Goal: Task Accomplishment & Management: Manage account settings

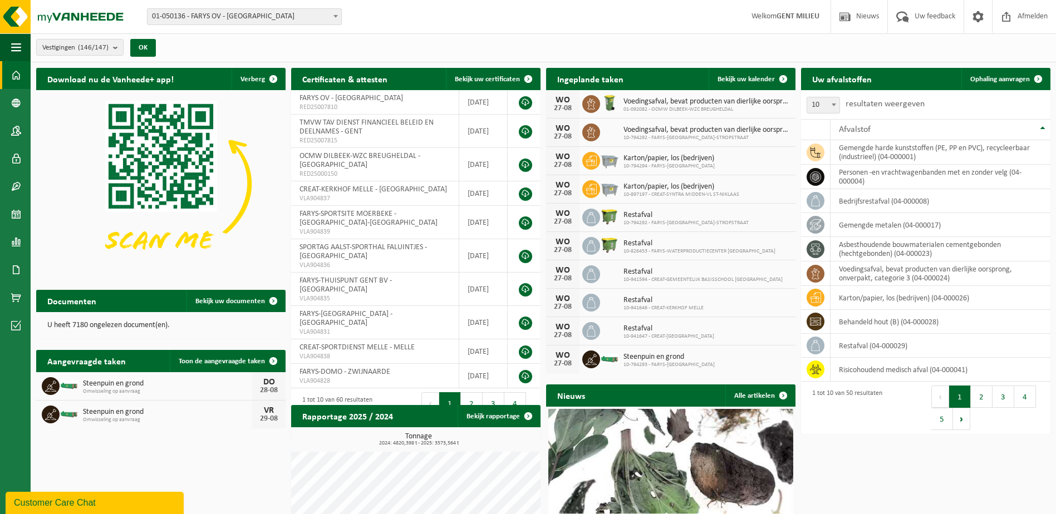
click at [205, 12] on span "01-050136 - FARYS OV - [GEOGRAPHIC_DATA]" at bounding box center [245, 17] width 194 height 16
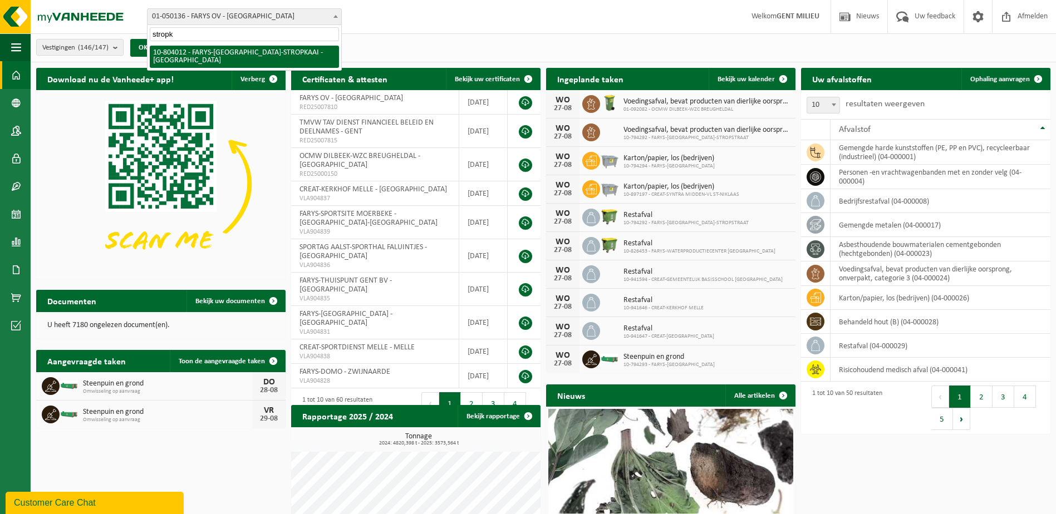
type input "stropk"
select select "34324"
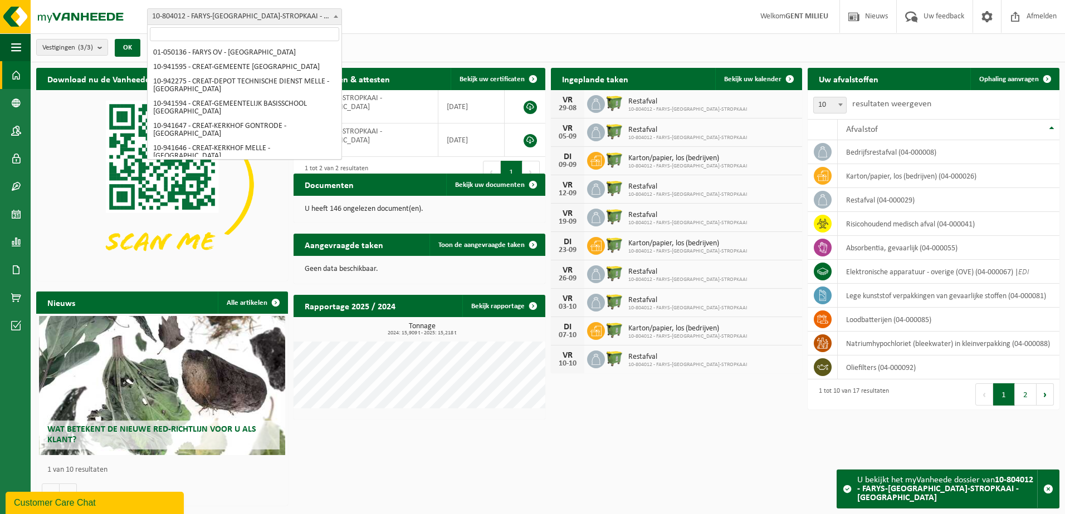
click at [212, 18] on span "10-804012 - FARYS-[GEOGRAPHIC_DATA]-STROPKAAI - [GEOGRAPHIC_DATA]" at bounding box center [245, 17] width 194 height 16
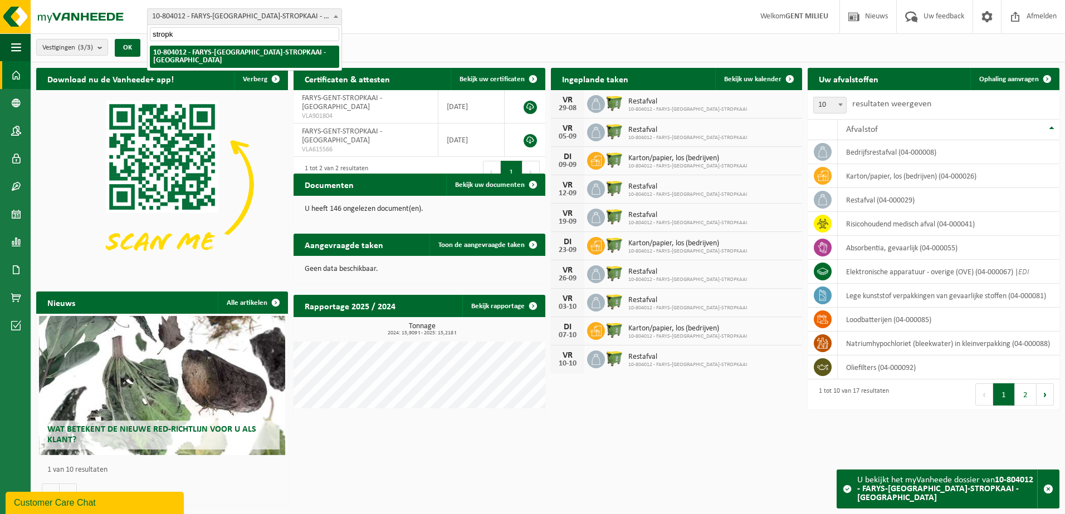
type input "stropk"
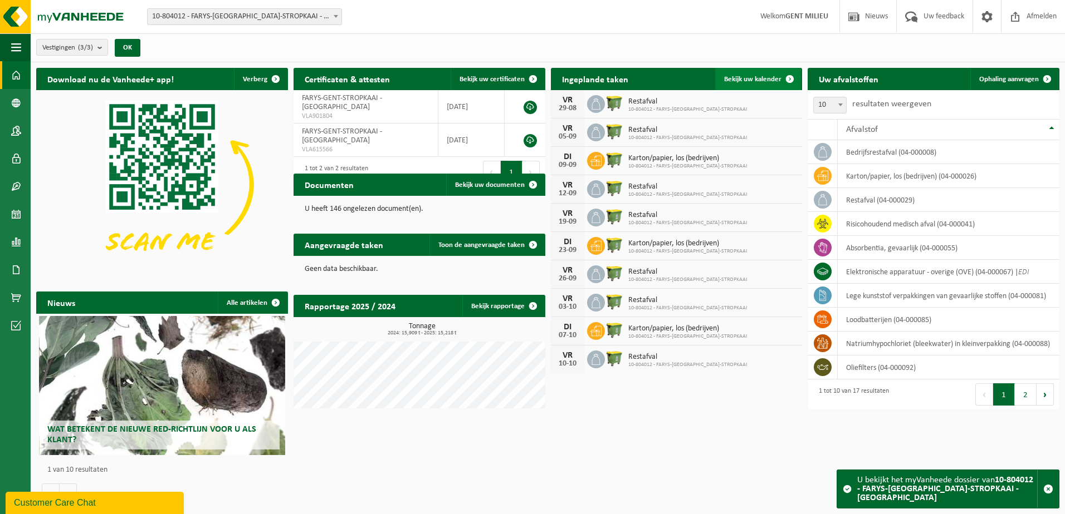
click at [747, 79] on span "Bekijk uw kalender" at bounding box center [752, 79] width 57 height 7
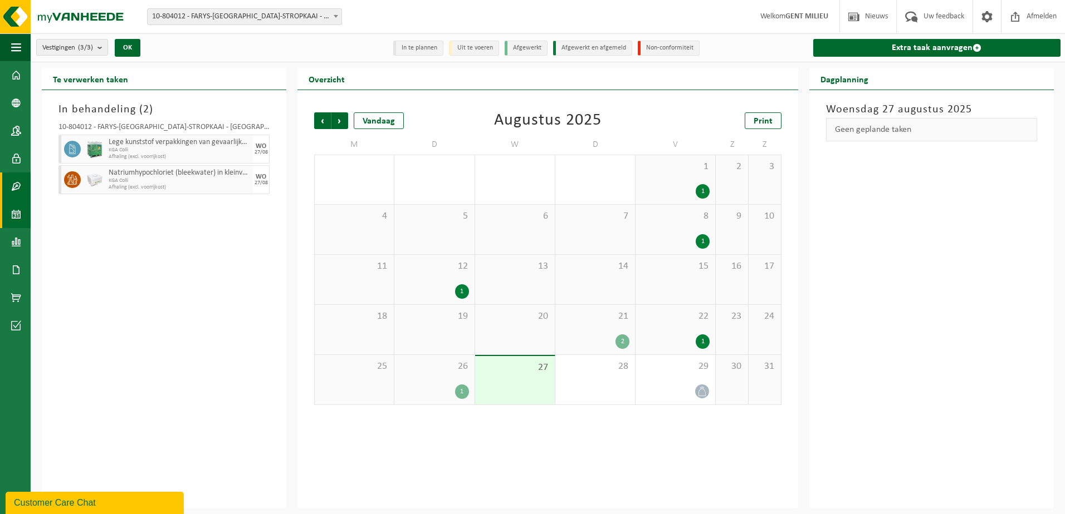
click at [14, 190] on span at bounding box center [16, 187] width 10 height 28
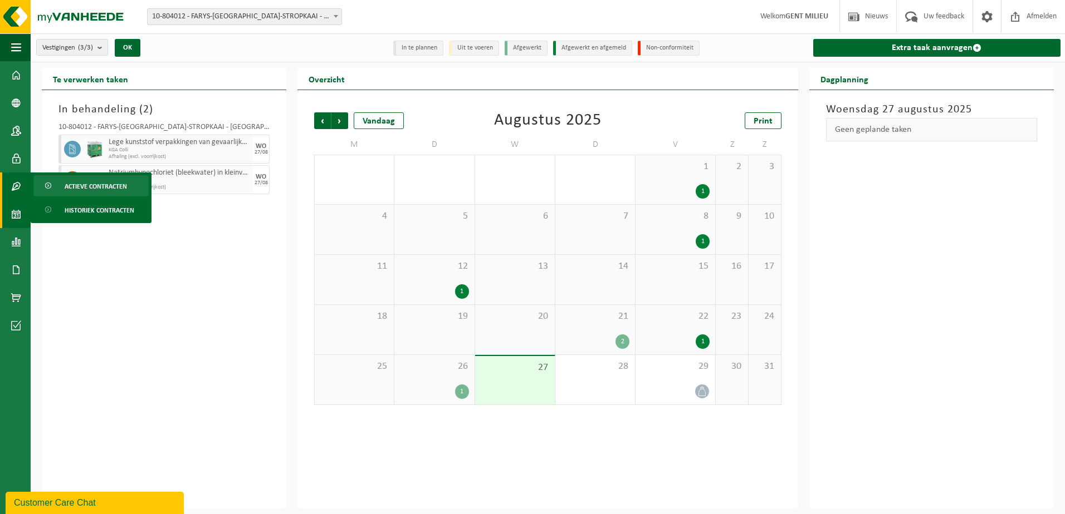
click at [104, 189] on span "Actieve contracten" at bounding box center [96, 186] width 62 height 21
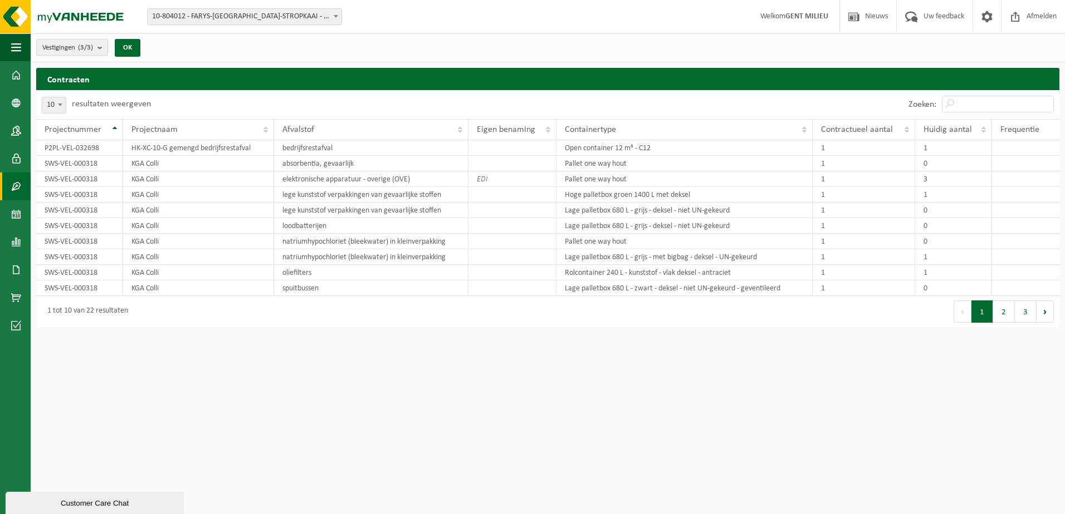
click at [81, 48] on count "(3/3)" at bounding box center [85, 47] width 15 height 7
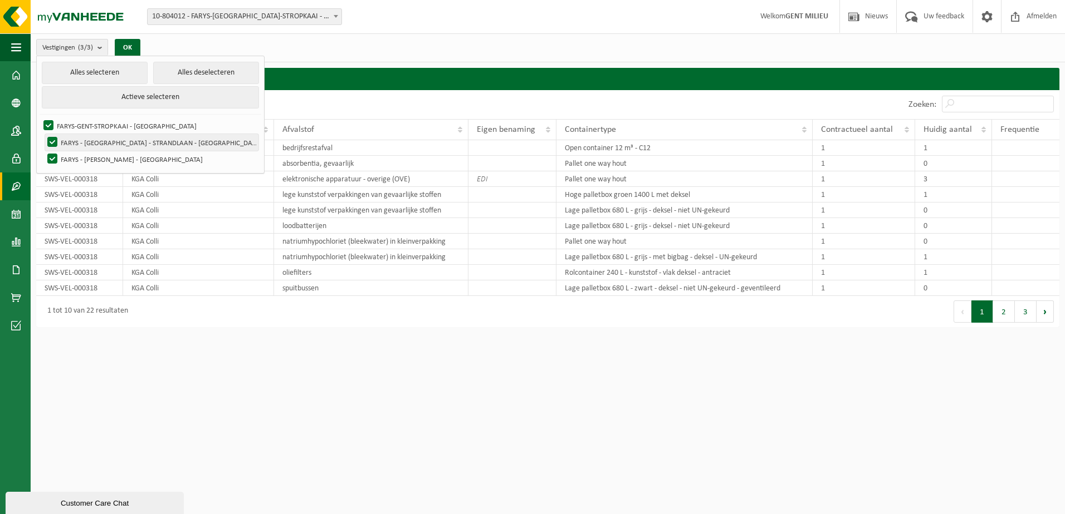
click at [92, 143] on label "FARYS - [GEOGRAPHIC_DATA] - STRANDLAAN - [GEOGRAPHIC_DATA]" at bounding box center [151, 142] width 213 height 17
click at [43, 134] on input "FARYS - [GEOGRAPHIC_DATA] - STRANDLAAN - [GEOGRAPHIC_DATA]" at bounding box center [43, 134] width 1 height 1
checkbox input "false"
click at [93, 156] on label "FARYS - [PERSON_NAME] - [GEOGRAPHIC_DATA]" at bounding box center [151, 159] width 213 height 17
click at [43, 151] on input "FARYS - [PERSON_NAME] - [GEOGRAPHIC_DATA]" at bounding box center [43, 150] width 1 height 1
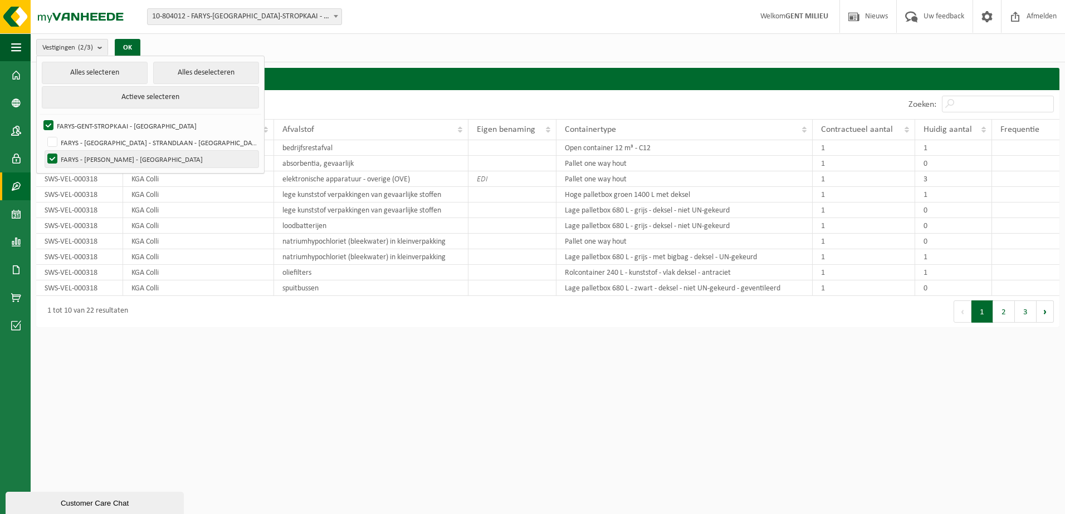
checkbox input "false"
click at [139, 45] on button "OK" at bounding box center [128, 48] width 26 height 18
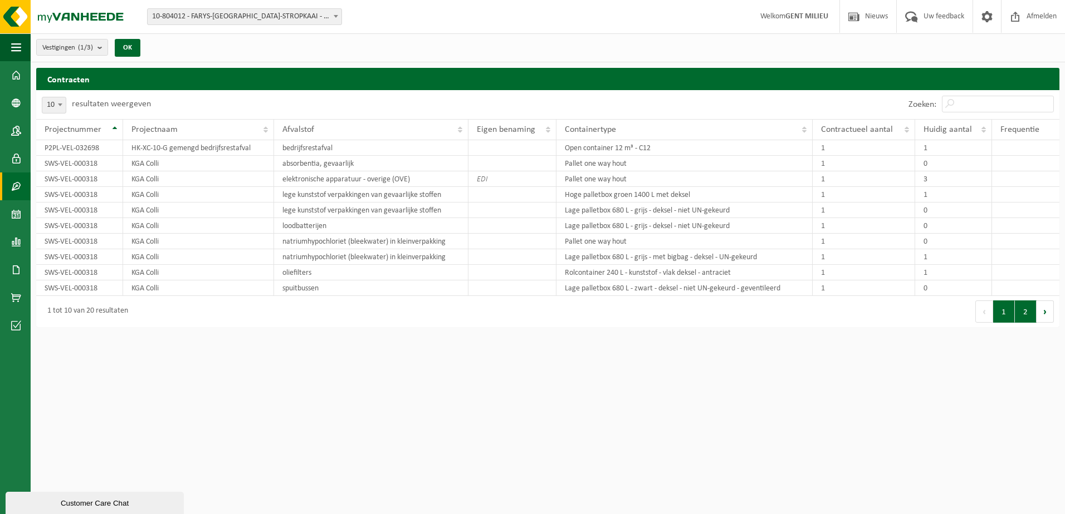
click at [1025, 310] on button "2" at bounding box center [1025, 312] width 22 height 22
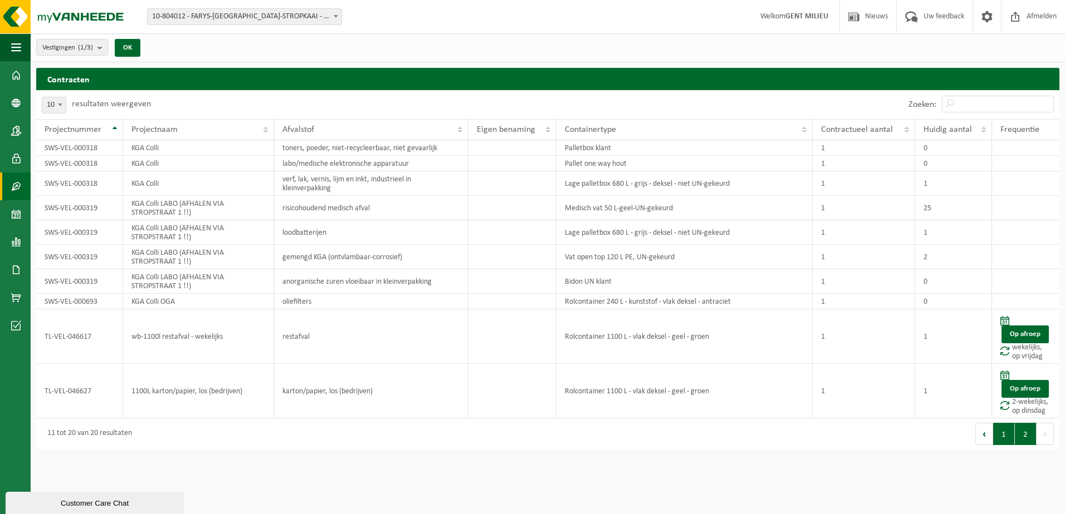
click at [999, 434] on button "1" at bounding box center [1004, 434] width 22 height 22
